Goal: Information Seeking & Learning: Find specific fact

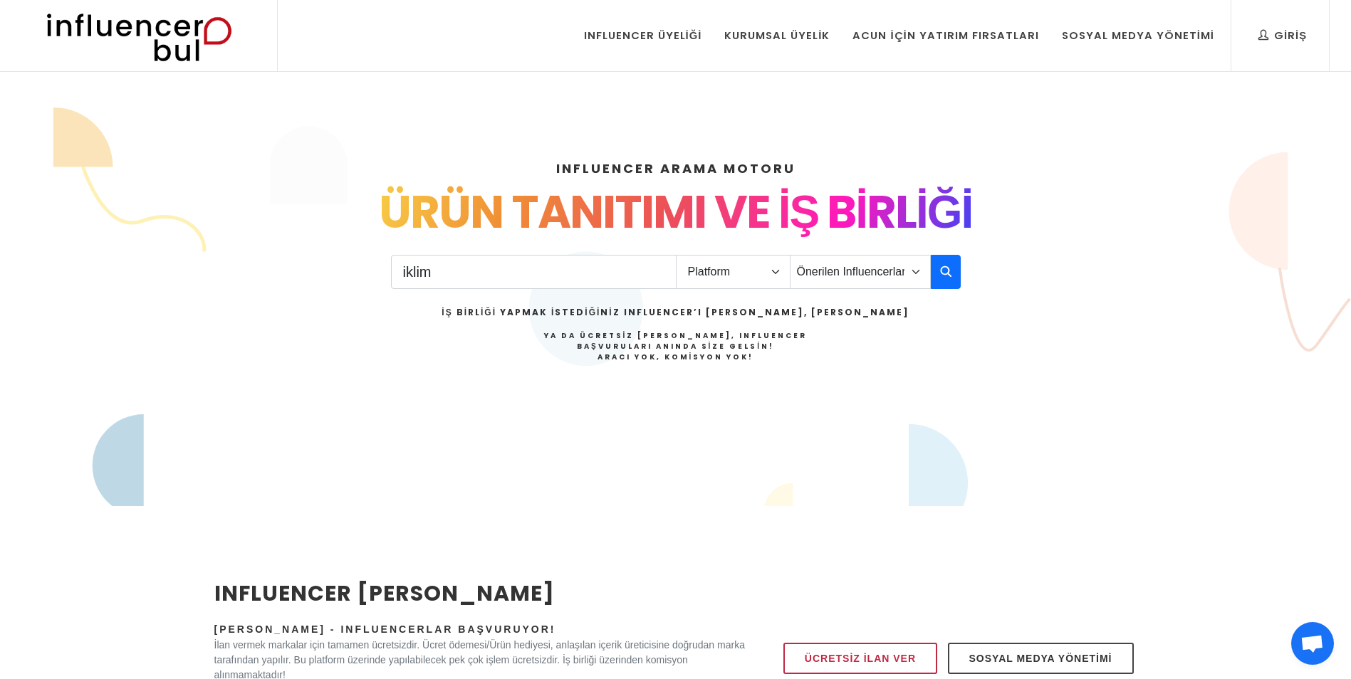
type input "iklim"
click at [738, 278] on select "Platform Instagram Facebook Youtube Tiktok Twitter Twitch" at bounding box center [733, 272] width 115 height 34
select select "1"
click at [676, 255] on select "Platform Instagram Facebook Youtube Tiktok Twitter Twitch" at bounding box center [733, 272] width 115 height 34
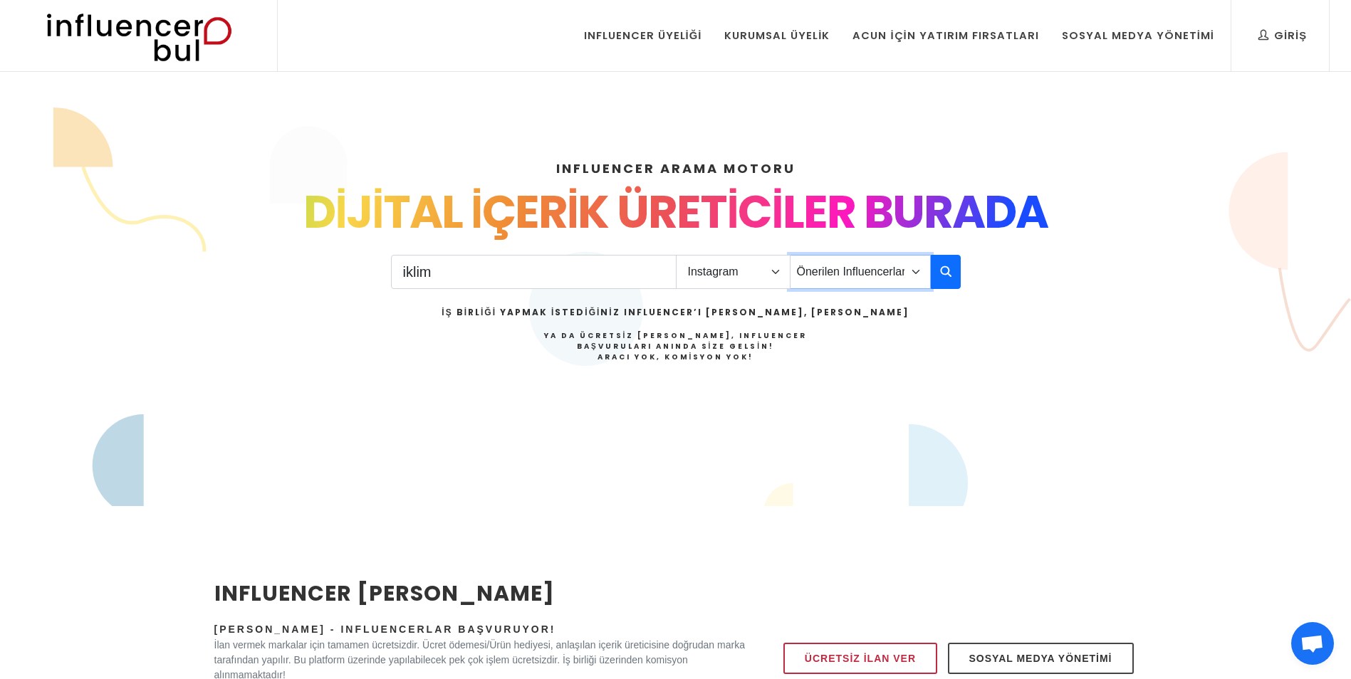
click at [909, 278] on select "Önerilen Influencerlar Aile & Çocuk & Ebeveyn Alışveriş & Giyim & Aksesuar Arab…" at bounding box center [860, 272] width 141 height 34
click at [913, 276] on select "Önerilen Influencerlar Aile & Çocuk & Ebeveyn Alışveriş & Giyim & Aksesuar Arab…" at bounding box center [860, 272] width 141 height 34
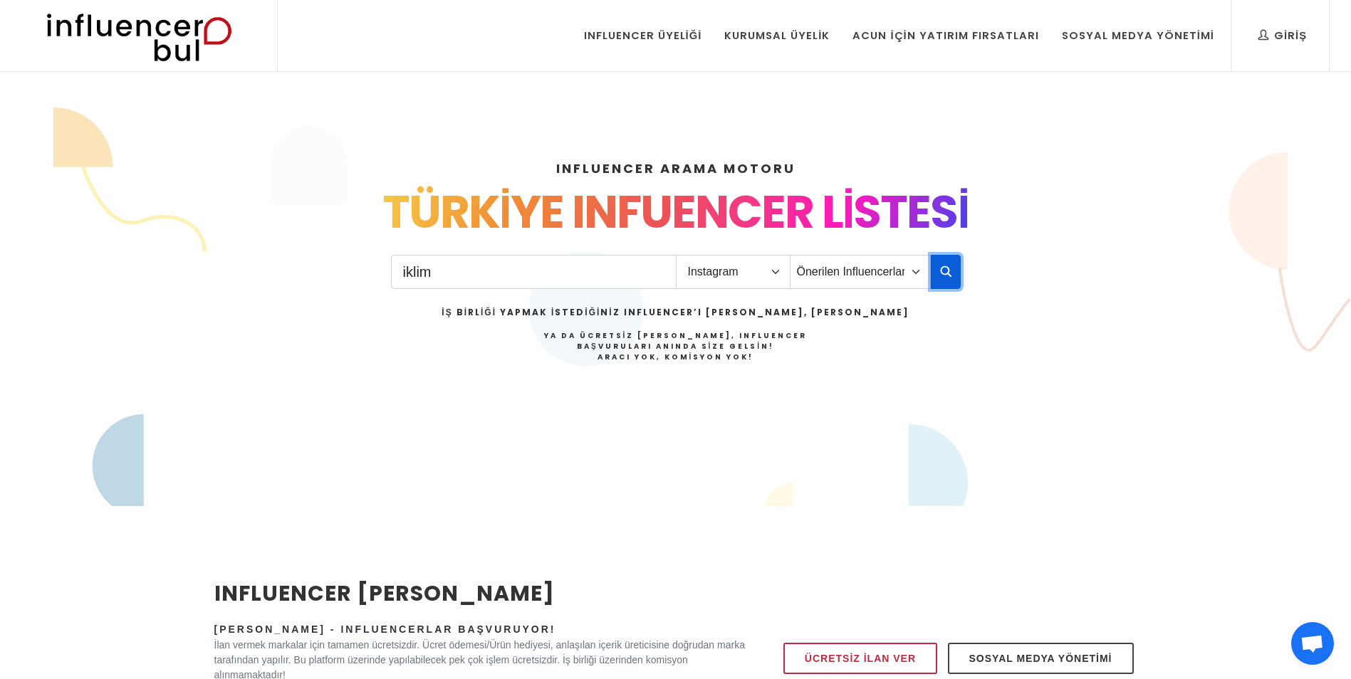
click at [935, 274] on button "button" at bounding box center [946, 272] width 30 height 34
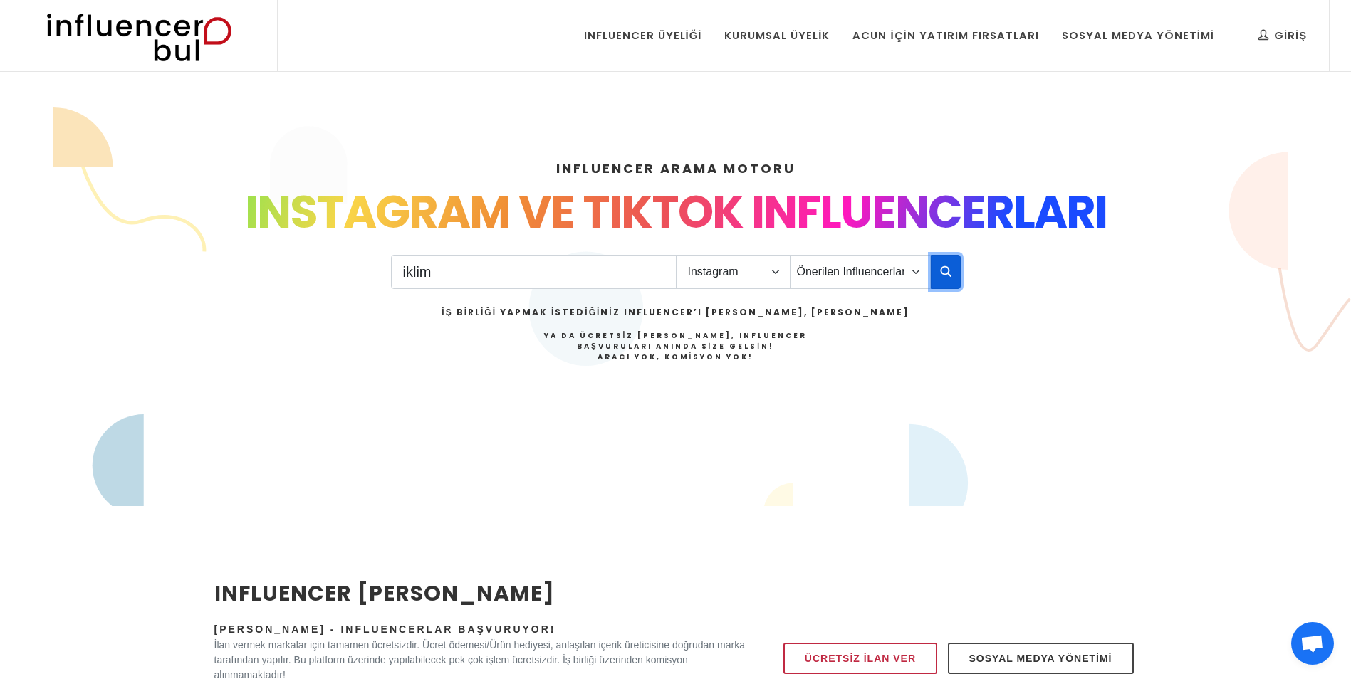
scroll to position [52, 0]
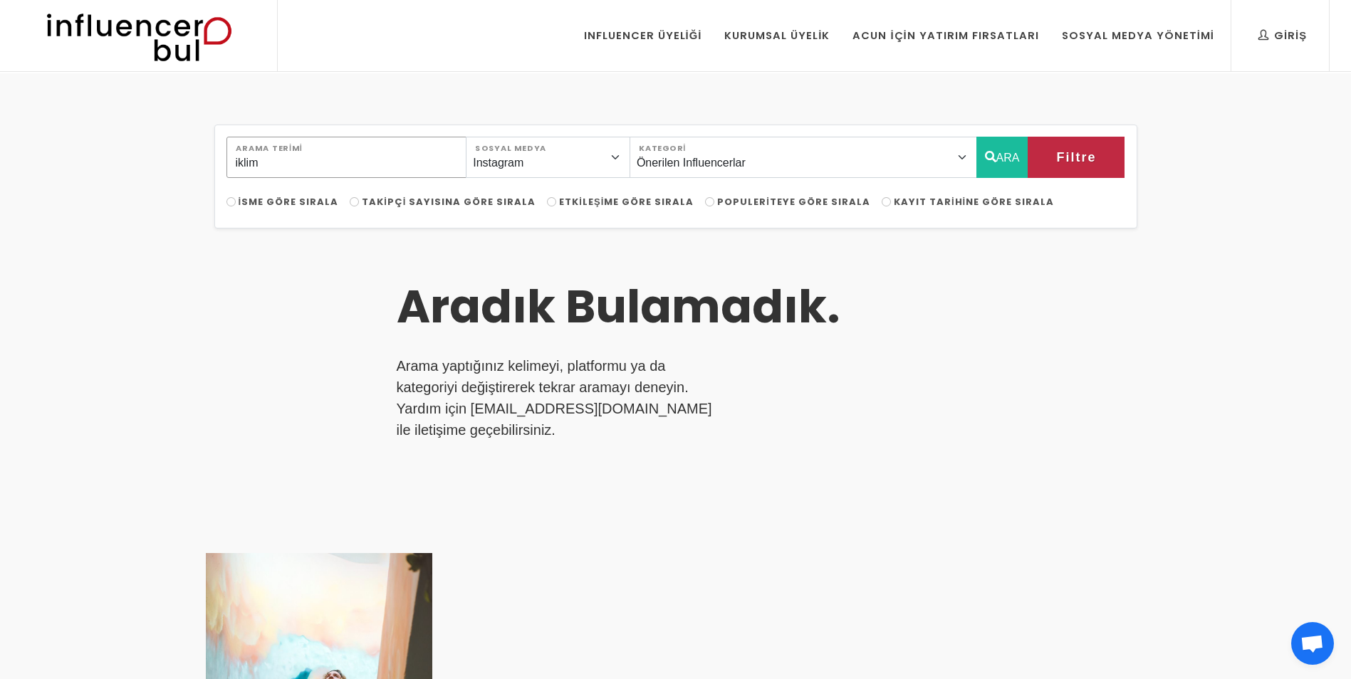
click at [362, 169] on input "iklim" at bounding box center [346, 157] width 241 height 41
drag, startPoint x: 311, startPoint y: 177, endPoint x: 235, endPoint y: 170, distance: 76.5
click at [235, 170] on input "iklim" at bounding box center [346, 157] width 241 height 41
click at [985, 153] on icon "button" at bounding box center [990, 156] width 11 height 17
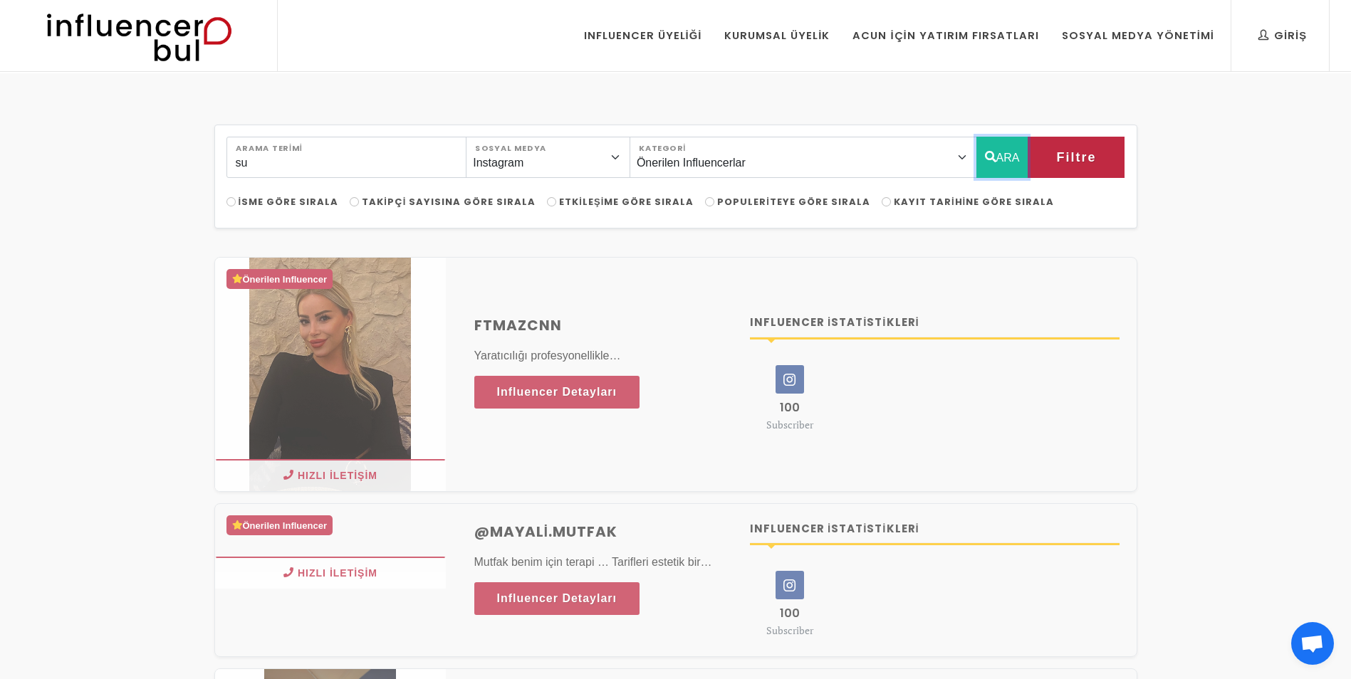
click at [998, 161] on button "ARA" at bounding box center [1002, 157] width 52 height 41
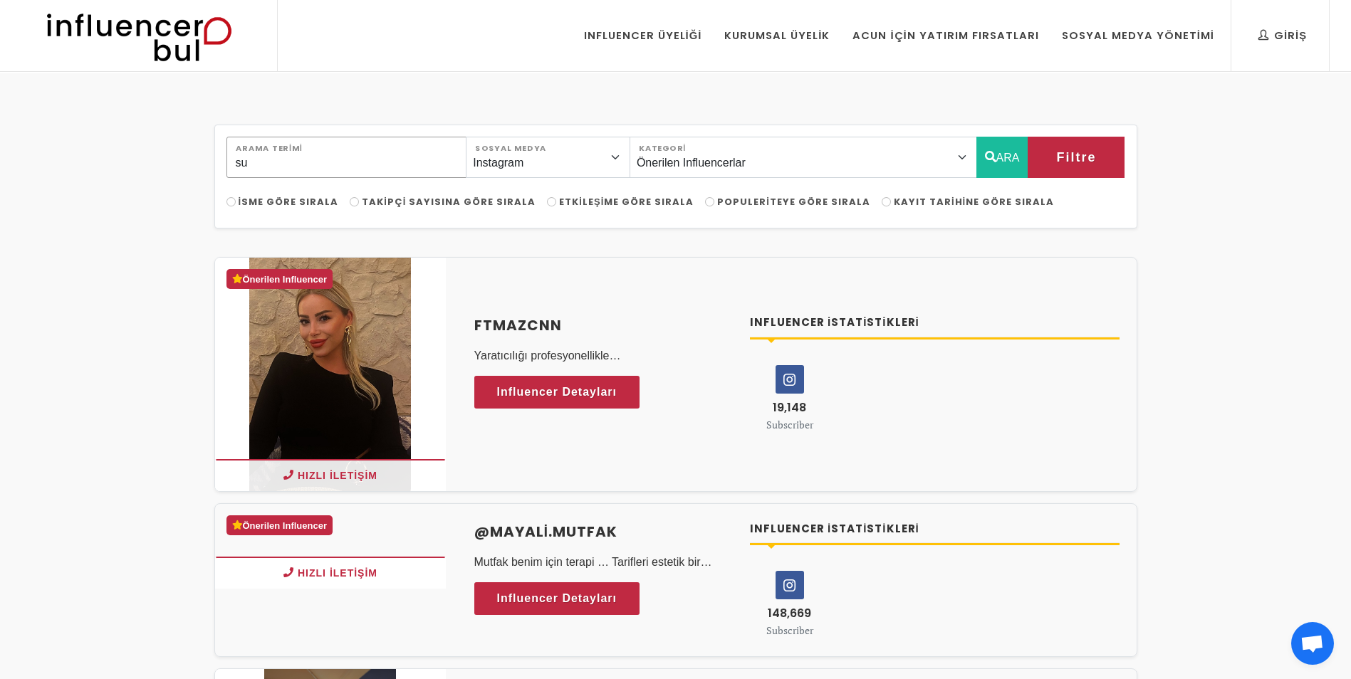
click at [266, 167] on input "su" at bounding box center [346, 157] width 241 height 41
click at [986, 162] on icon "button" at bounding box center [990, 156] width 11 height 17
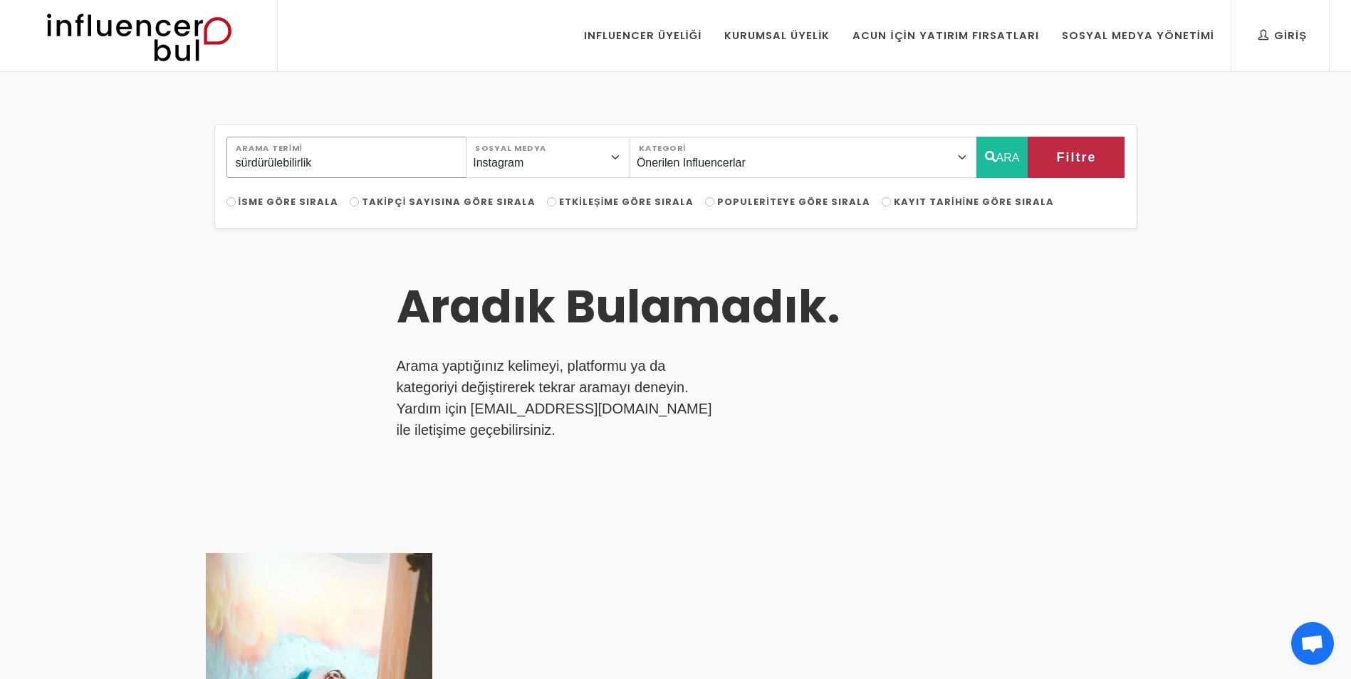
drag, startPoint x: 327, startPoint y: 159, endPoint x: 95, endPoint y: 156, distance: 232.2
click at [95, 156] on div "sürdürülebilirlik Arama Terimi Instagram Facebook Youtube Tiktok Twitter Twitch…" at bounding box center [675, 536] width 1351 height 926
type input "greenfluencer"
click at [993, 154] on button "ARA" at bounding box center [1002, 157] width 52 height 41
click at [985, 164] on icon "button" at bounding box center [990, 156] width 11 height 17
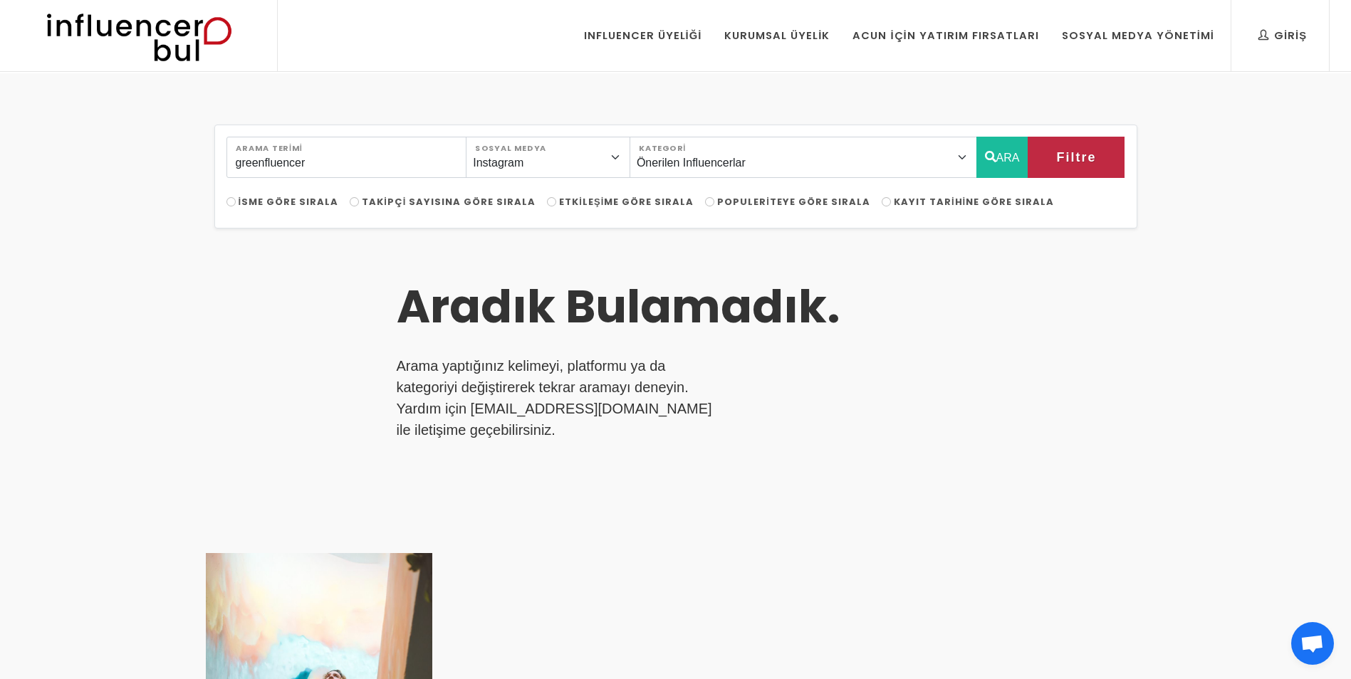
click at [361, 182] on div "greenfluencer Arama Terimi Instagram Facebook Youtube Tiktok Twitter Twitch Sos…" at bounding box center [676, 166] width 916 height 58
click at [350, 154] on input "greenfluencer" at bounding box center [346, 157] width 241 height 41
click at [630, 159] on select "Instagram Facebook Youtube Tiktok Twitter Twitch" at bounding box center [548, 157] width 164 height 41
drag, startPoint x: 1022, startPoint y: 276, endPoint x: 943, endPoint y: 244, distance: 85.3
click at [1022, 276] on div "Aradık Bulamadık. Arama yaptığınız kelimeyi, platformu ya da kategoriyi değişti…" at bounding box center [676, 570] width 940 height 648
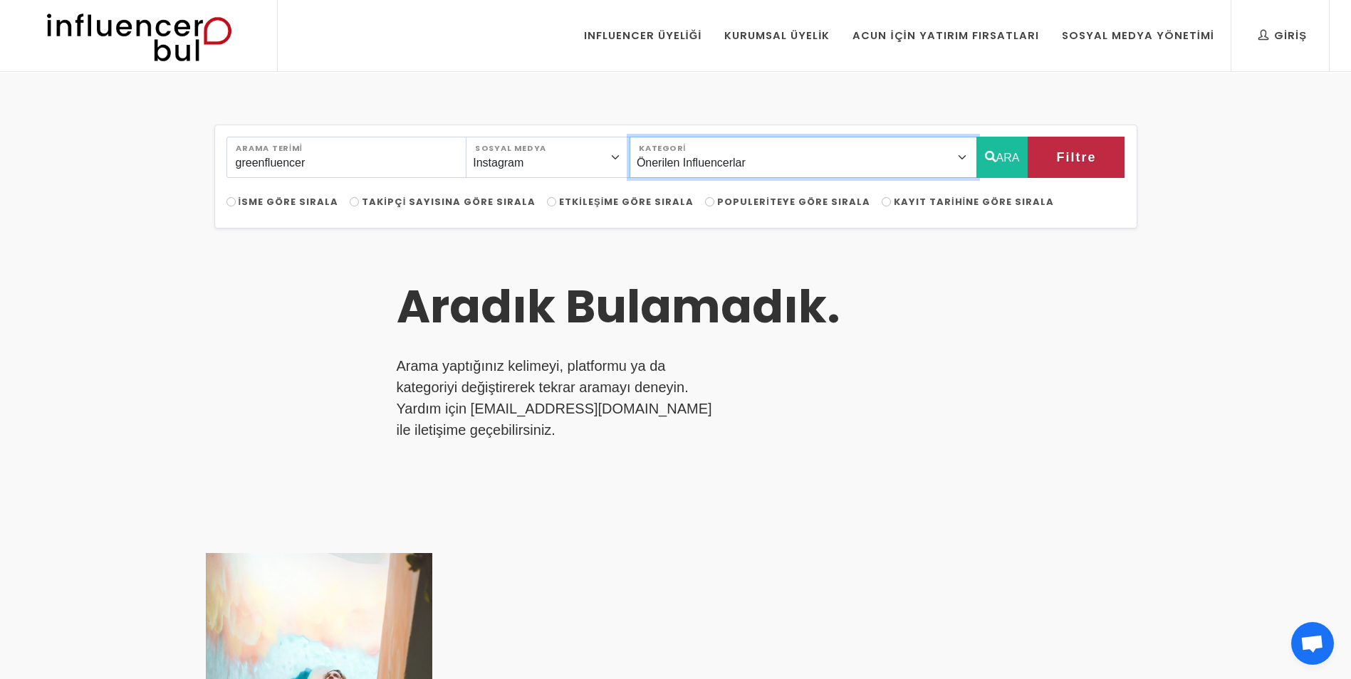
click at [748, 162] on select "Önerilen Influencerlar Aile & [PERSON_NAME] & [PERSON_NAME] [PERSON_NAME] & Giy…" at bounding box center [802, 157] width 347 height 41
